Goal: Find specific page/section: Locate a particular part of the current website

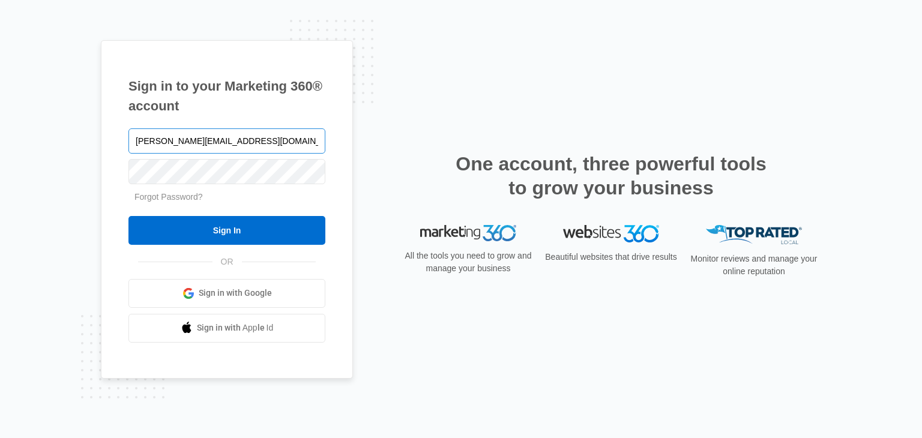
type input "[PERSON_NAME][EMAIL_ADDRESS][DOMAIN_NAME]"
click at [128, 216] on input "Sign In" at bounding box center [226, 230] width 197 height 29
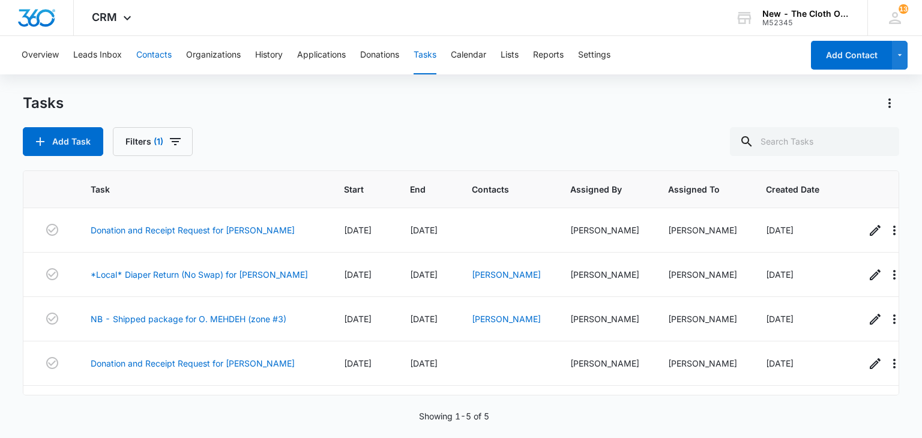
click at [159, 59] on button "Contacts" at bounding box center [153, 55] width 35 height 38
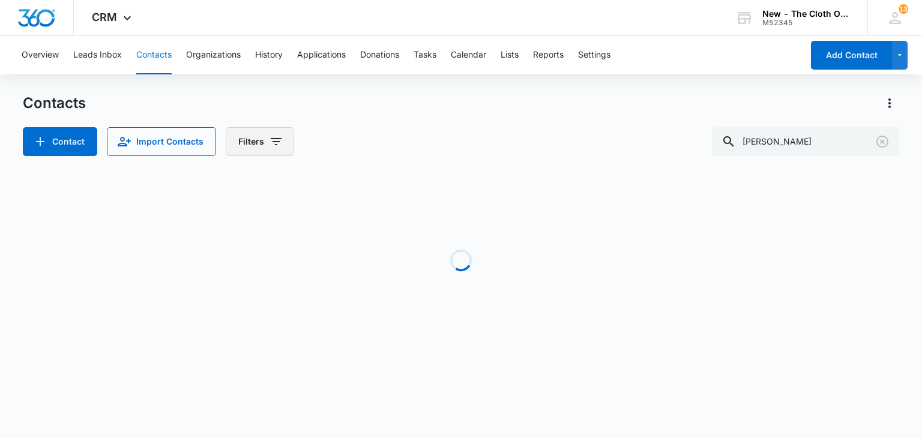
click at [257, 136] on button "Filters" at bounding box center [260, 141] width 68 height 29
click at [275, 182] on p "Assigned To" at bounding box center [262, 185] width 49 height 13
click at [365, 182] on icon "Show Assigned To filters" at bounding box center [367, 185] width 14 height 14
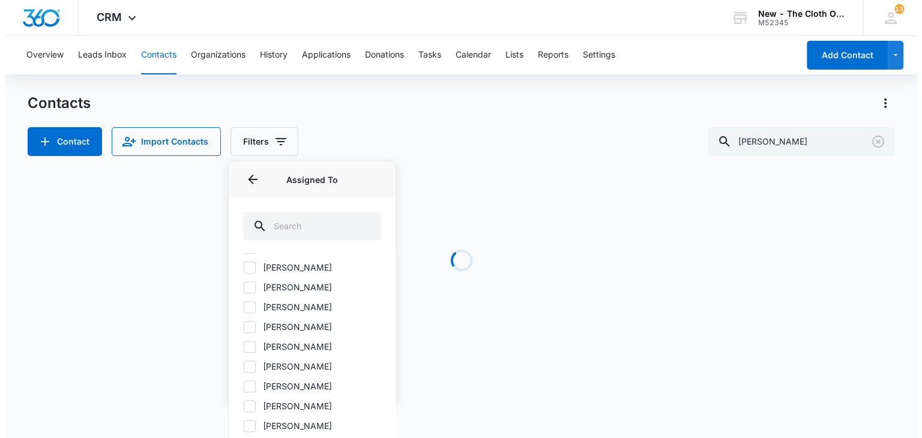
scroll to position [561, 0]
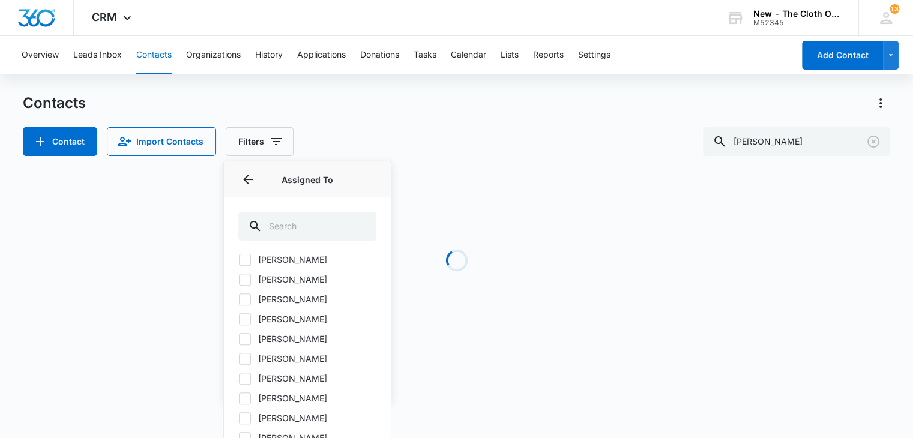
click at [291, 319] on label "[PERSON_NAME]" at bounding box center [307, 319] width 138 height 13
click at [239, 319] on input "[PERSON_NAME]" at bounding box center [238, 319] width 1 height 1
checkbox input "true"
click at [267, 145] on span "(1)" at bounding box center [271, 141] width 10 height 8
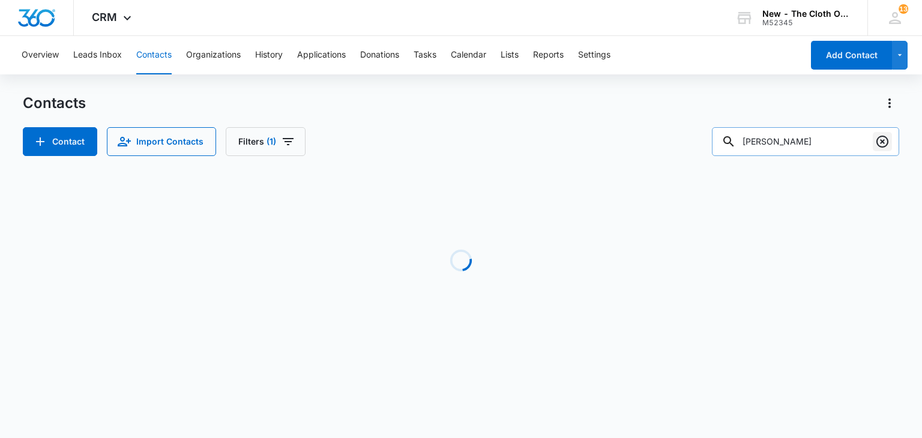
click at [880, 141] on icon "Clear" at bounding box center [882, 141] width 14 height 14
type input "[PERSON_NAME]"
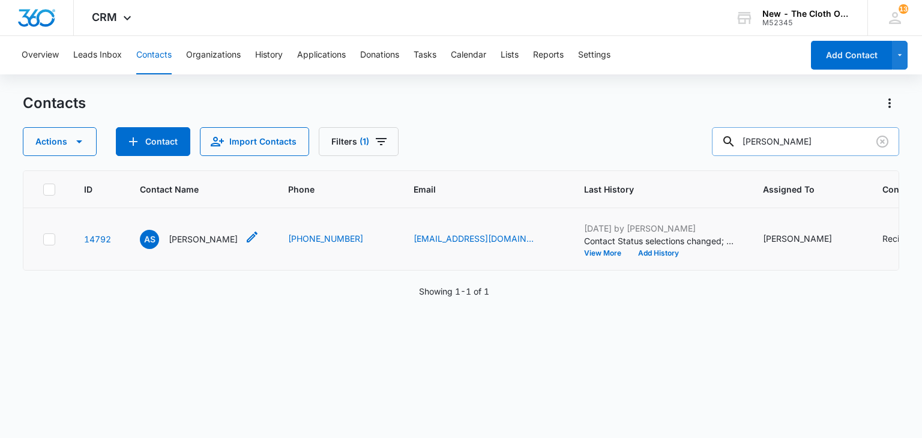
click at [199, 245] on p "[PERSON_NAME]" at bounding box center [203, 239] width 69 height 13
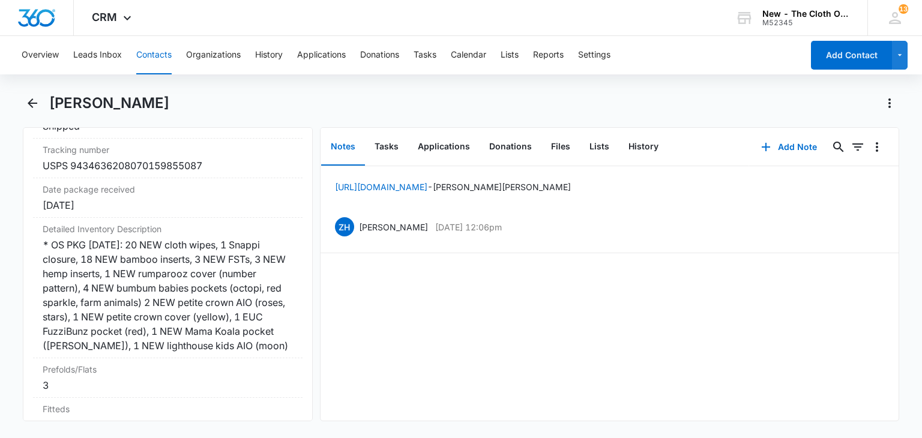
scroll to position [2857, 0]
click at [192, 274] on div "* OS PKG [DATE]: 20 NEW cloth wipes, 1 Snappi closure, 18 NEW bamboo inserts, 3…" at bounding box center [168, 296] width 250 height 115
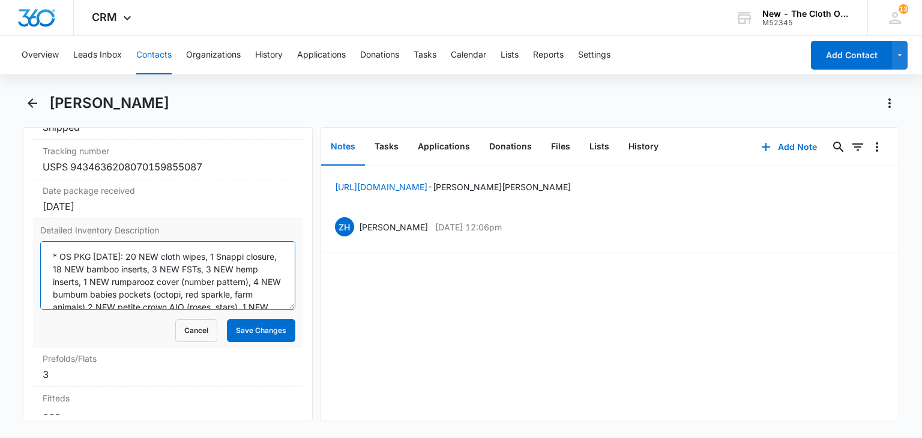
click at [155, 278] on textarea "* OS PKG [DATE]: 20 NEW cloth wipes, 1 Snappi closure, 18 NEW bamboo inserts, 3…" at bounding box center [167, 275] width 254 height 68
